Goal: Task Accomplishment & Management: Manage account settings

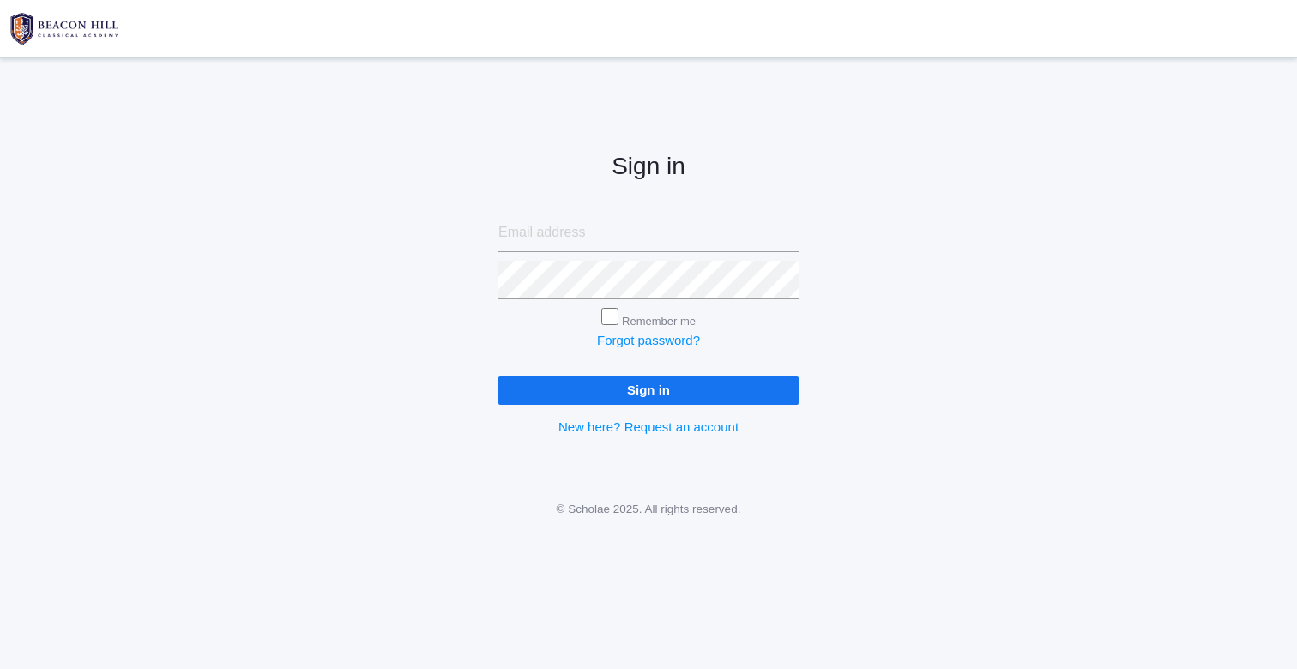
click at [498, 259] on div at bounding box center [498, 259] width 0 height 0
type input "[PERSON_NAME][EMAIL_ADDRESS][DOMAIN_NAME]"
click at [713, 377] on input "Sign in" at bounding box center [648, 390] width 300 height 28
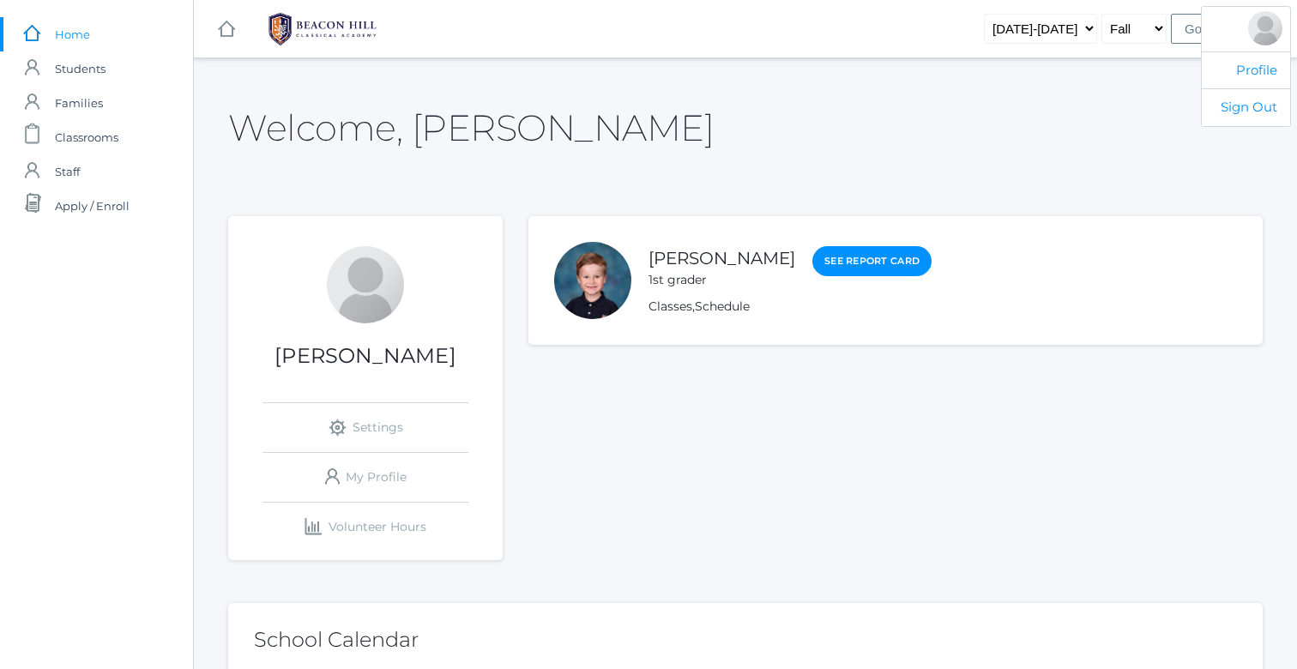
click at [1280, 26] on div at bounding box center [1265, 28] width 34 height 34
click at [81, 63] on span "Students" at bounding box center [80, 68] width 51 height 34
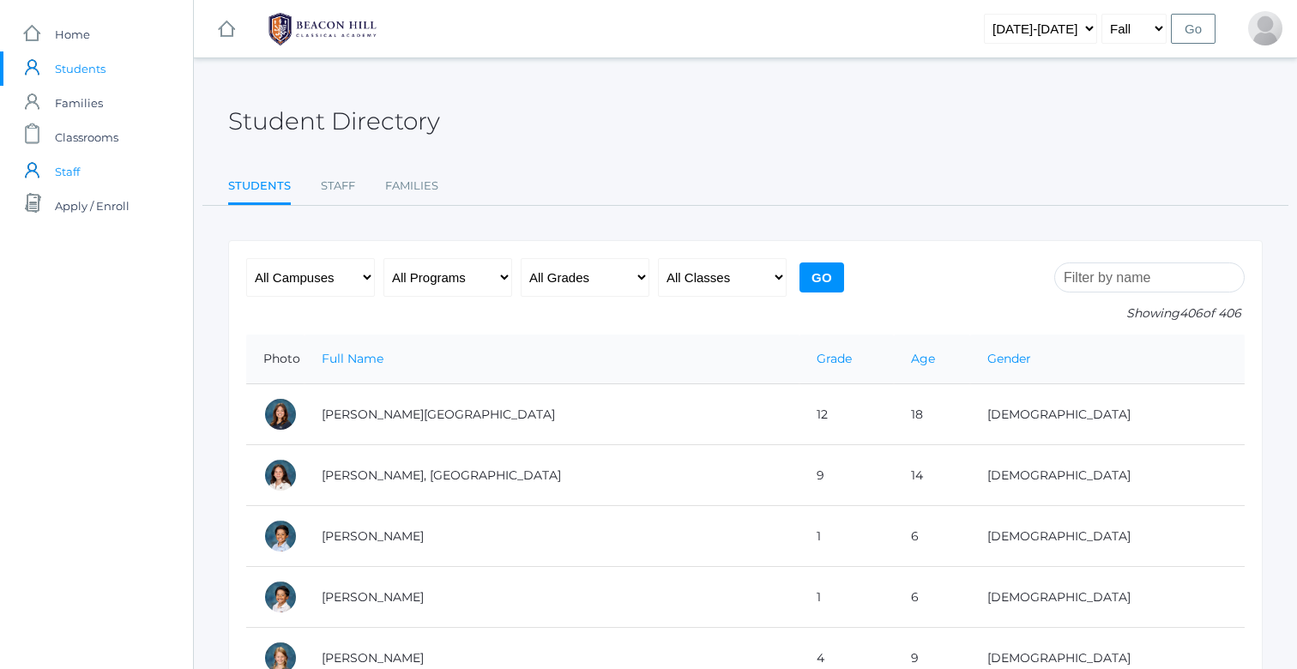
click at [78, 169] on span "Staff" at bounding box center [67, 171] width 25 height 34
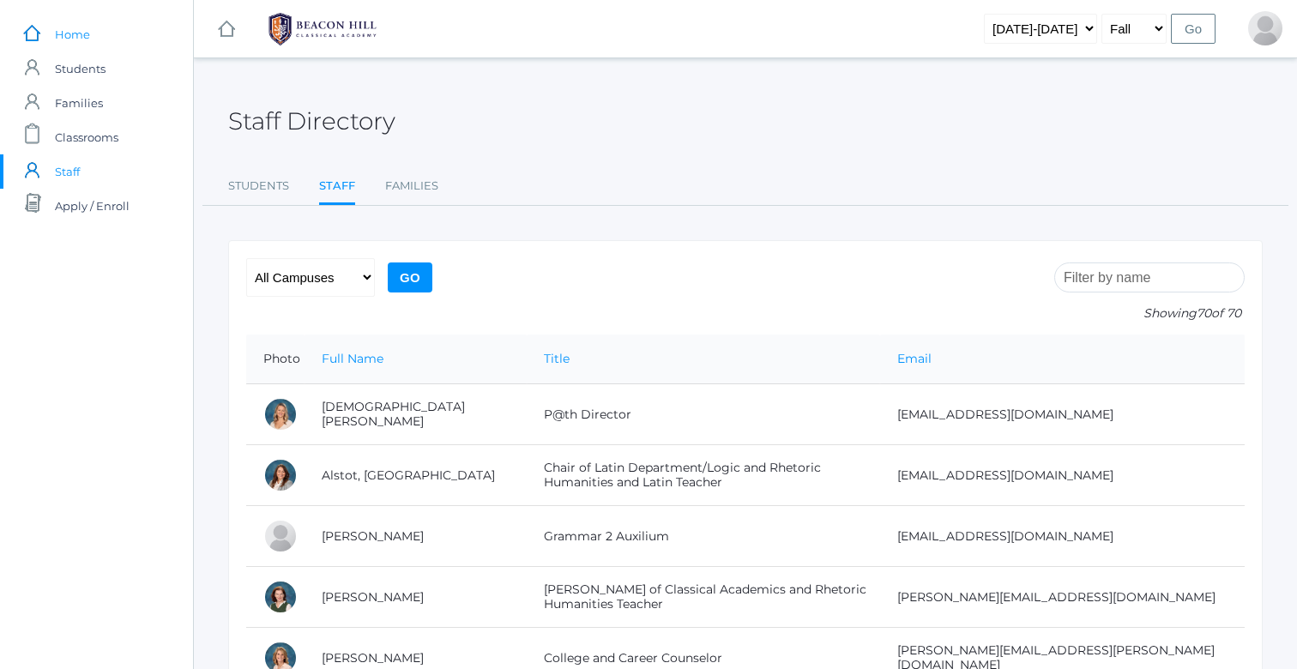
click at [77, 32] on span "Home" at bounding box center [72, 34] width 35 height 34
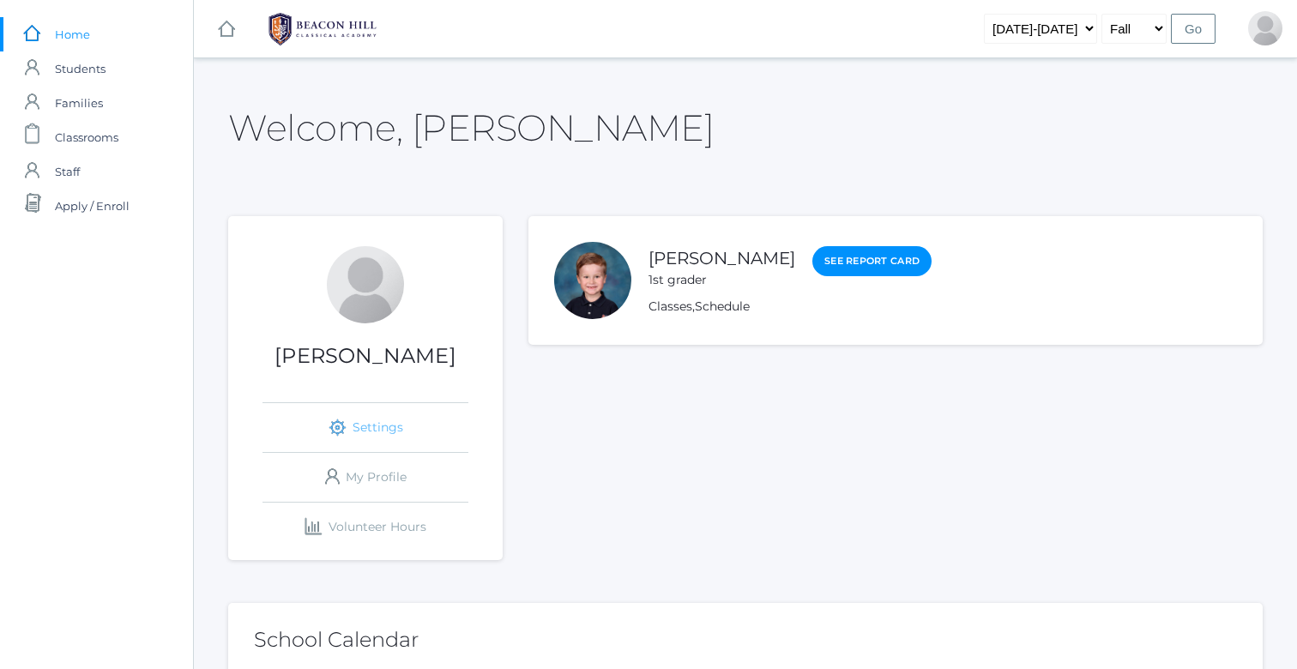
click at [368, 422] on link "icons/ui/navigation/settings Created with Sketch. Settings" at bounding box center [365, 427] width 206 height 49
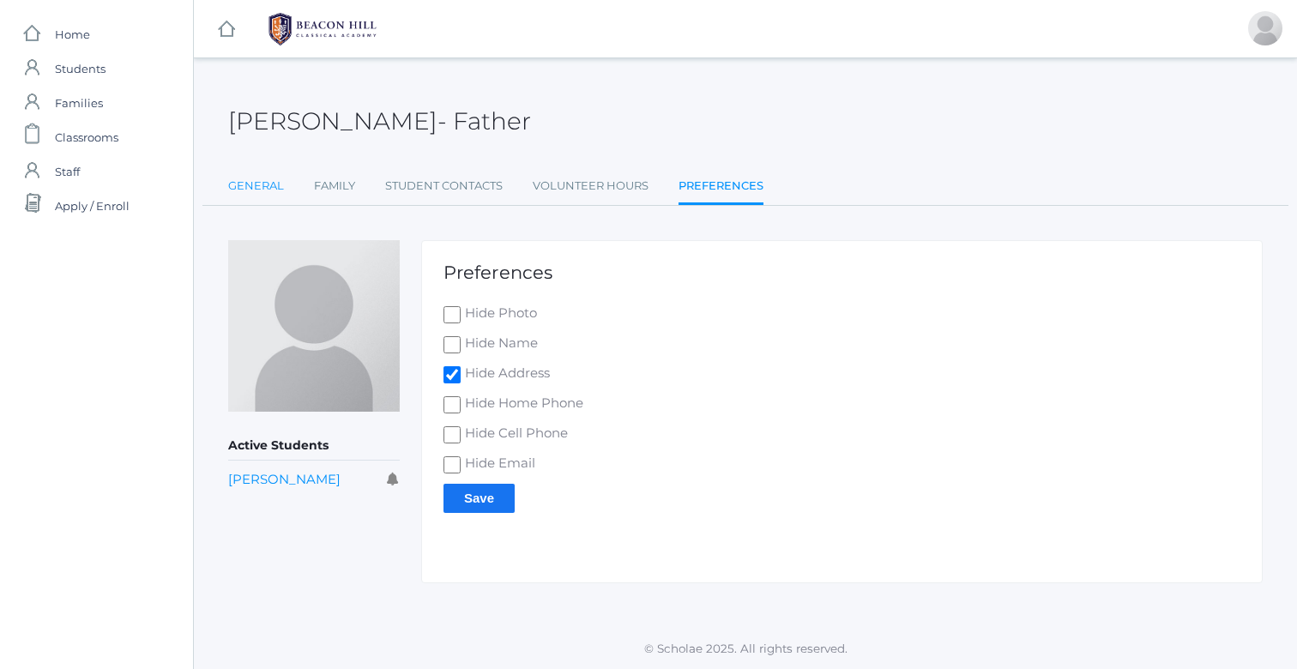
click at [272, 189] on link "General" at bounding box center [256, 186] width 56 height 34
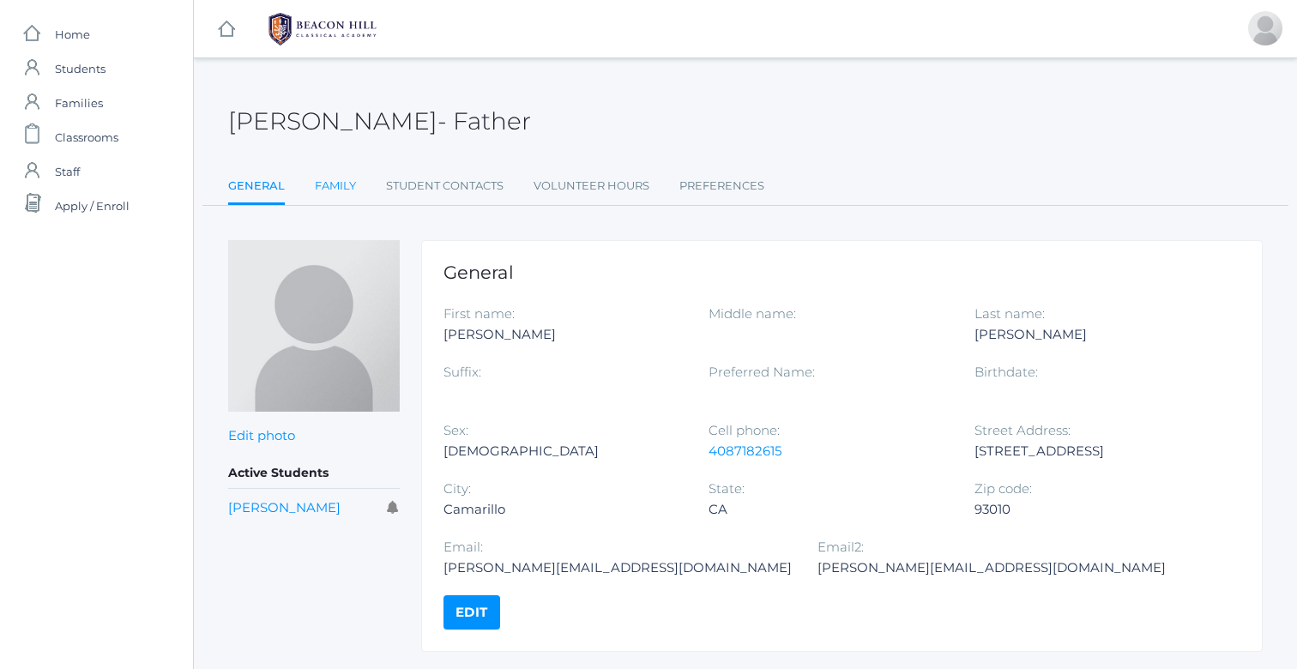
click at [316, 181] on link "Family" at bounding box center [335, 186] width 41 height 34
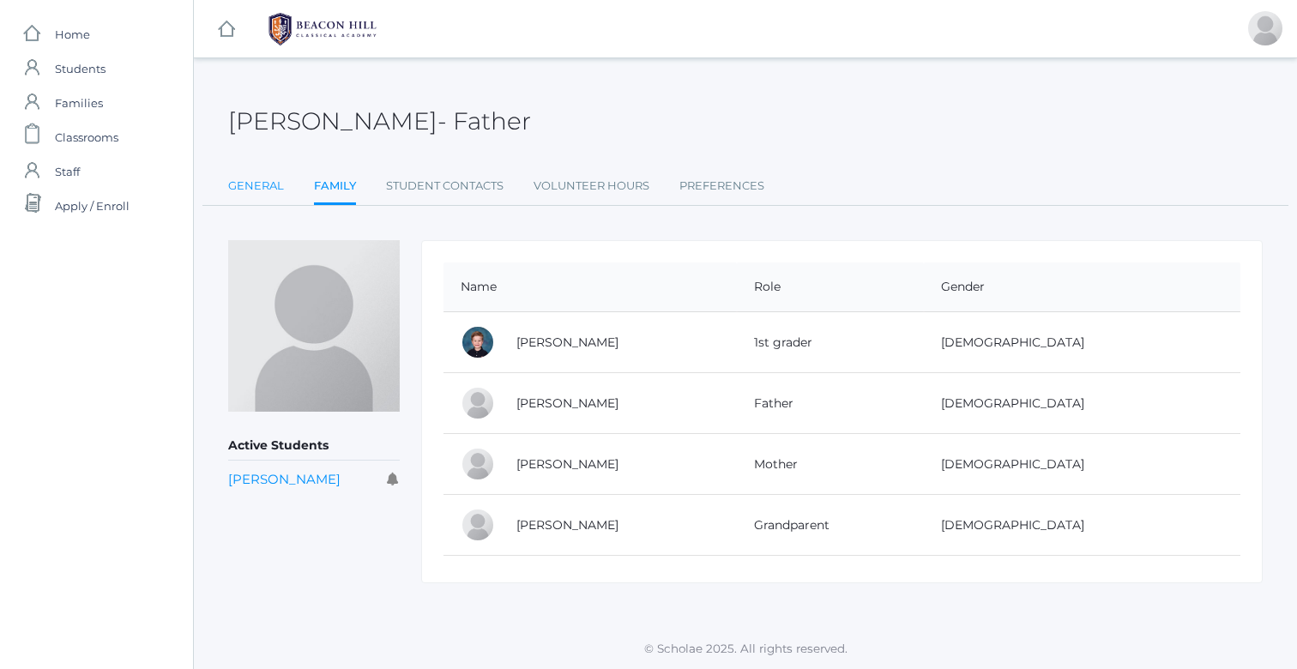
click at [242, 189] on link "General" at bounding box center [256, 186] width 56 height 34
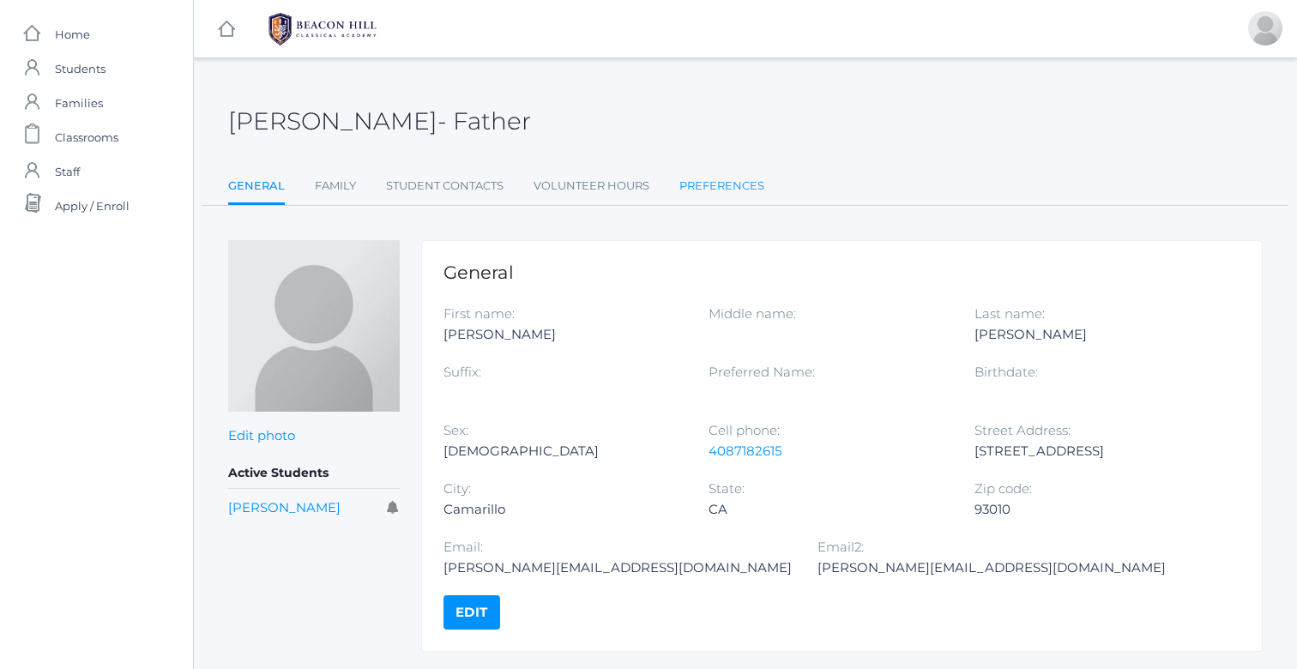
click at [759, 195] on link "Preferences" at bounding box center [721, 186] width 85 height 34
